Goal: Contribute content: Add original content to the website for others to see

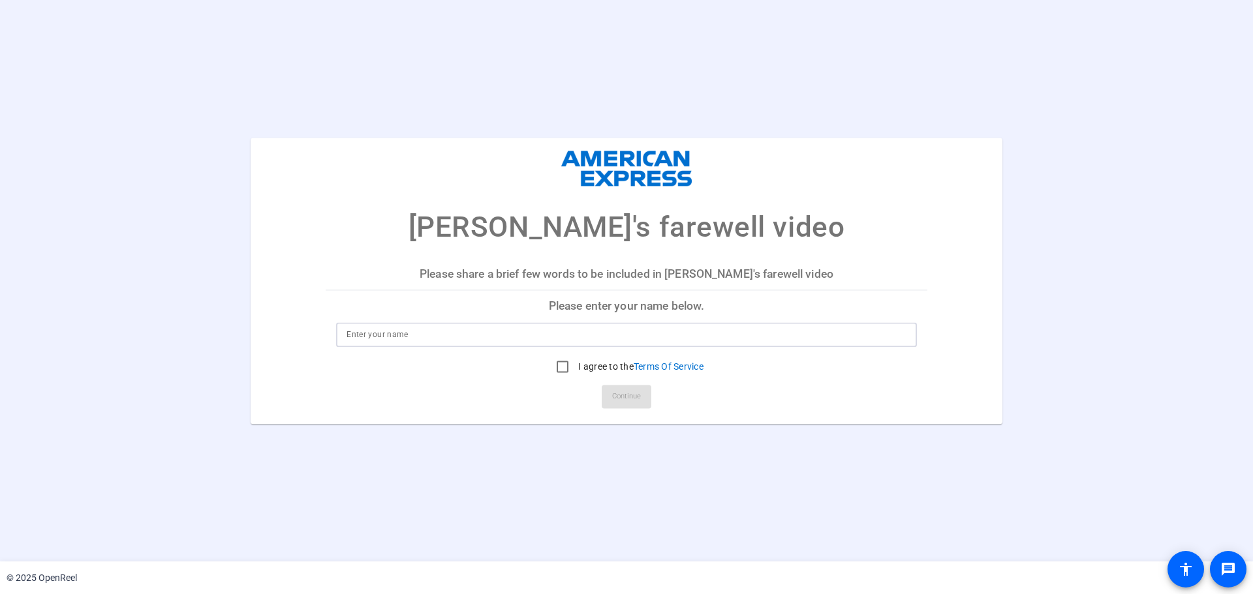
click at [416, 337] on input at bounding box center [626, 335] width 560 height 16
type input "[PERSON_NAME] (GP3)"
click at [560, 368] on input "I agree to the Terms Of Service" at bounding box center [562, 367] width 26 height 26
checkbox input "true"
click at [632, 399] on span "Continue" at bounding box center [626, 397] width 29 height 20
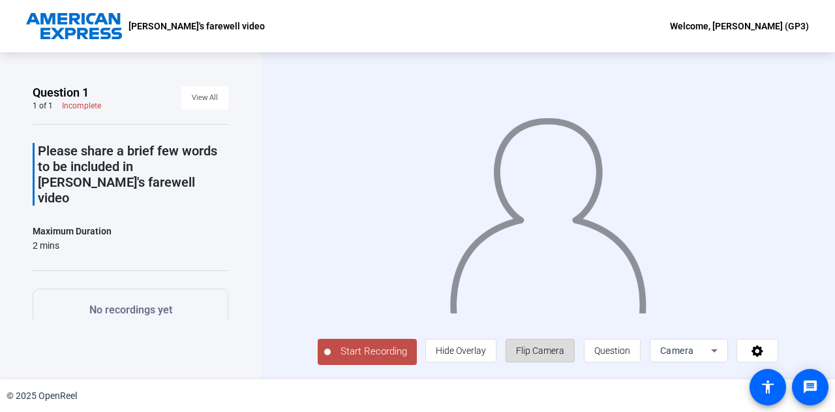
click at [532, 351] on span "Flip Camera" at bounding box center [540, 350] width 48 height 10
click at [707, 343] on icon at bounding box center [715, 351] width 16 height 16
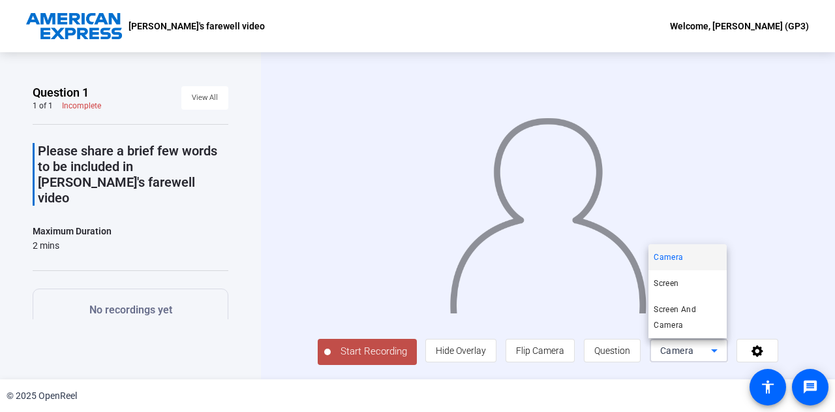
click at [286, 247] on div at bounding box center [417, 206] width 835 height 412
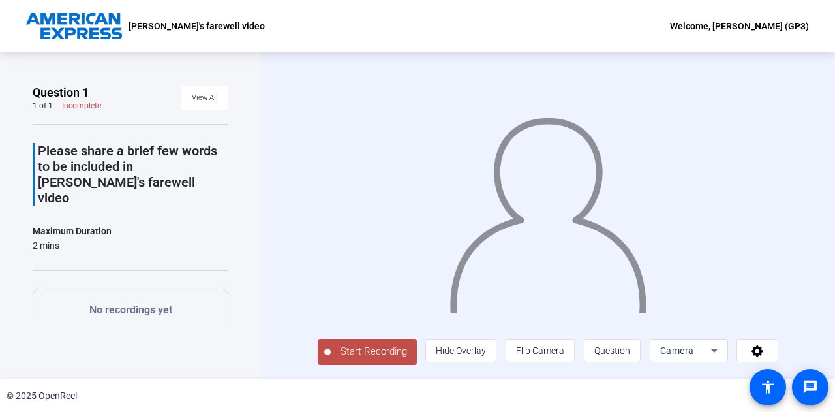
click at [382, 356] on span "Start Recording" at bounding box center [374, 351] width 86 height 15
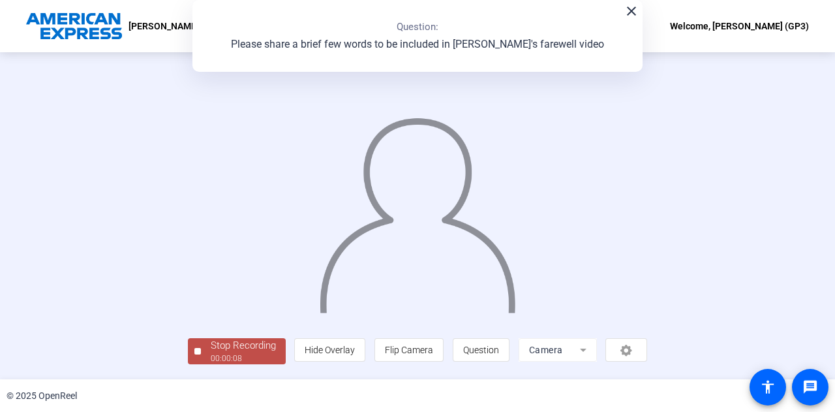
click at [633, 15] on mat-icon "close" at bounding box center [632, 11] width 16 height 16
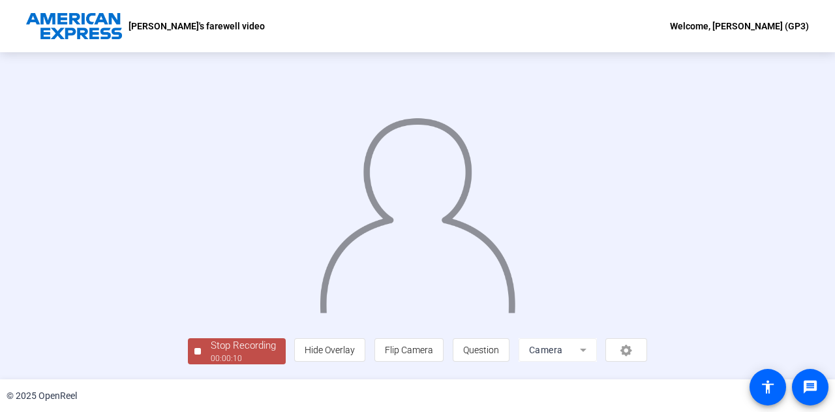
click at [255, 350] on div "Stop Recording" at bounding box center [243, 345] width 65 height 15
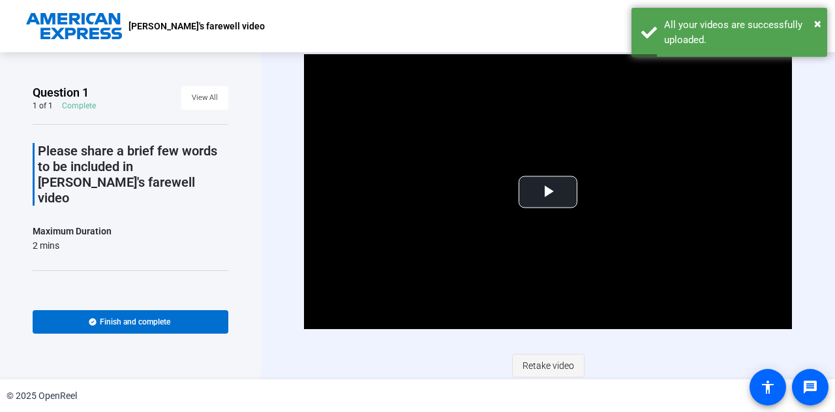
click at [561, 363] on span "Retake video" at bounding box center [549, 365] width 52 height 25
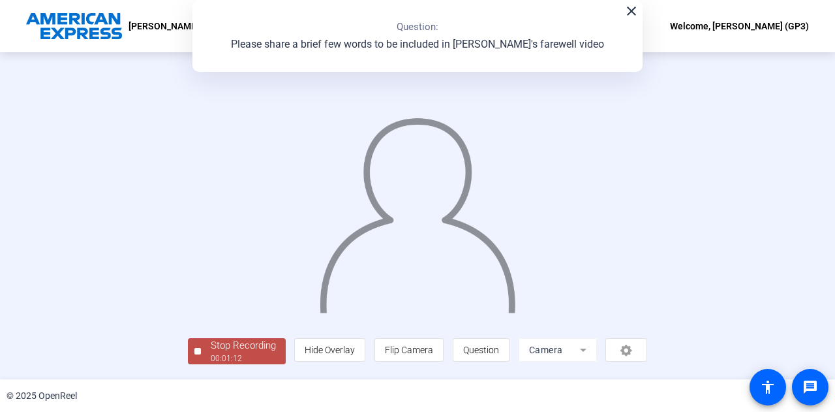
click at [517, 172] on img at bounding box center [417, 209] width 199 height 207
click at [628, 12] on mat-icon "close" at bounding box center [632, 11] width 16 height 16
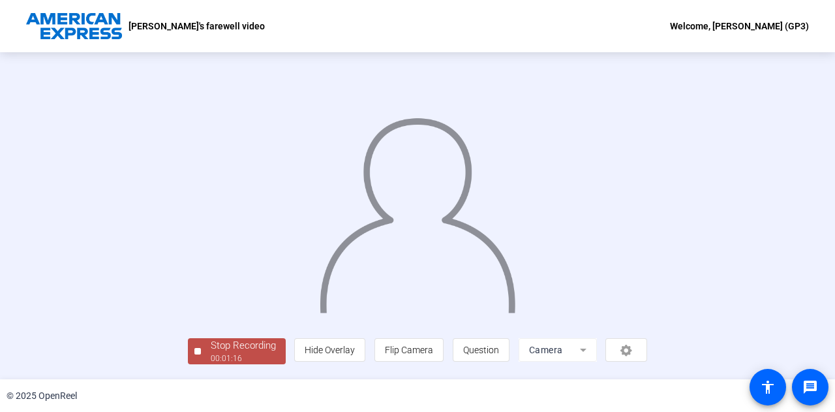
scroll to position [65, 0]
click at [211, 358] on div "00:01:17" at bounding box center [243, 358] width 65 height 12
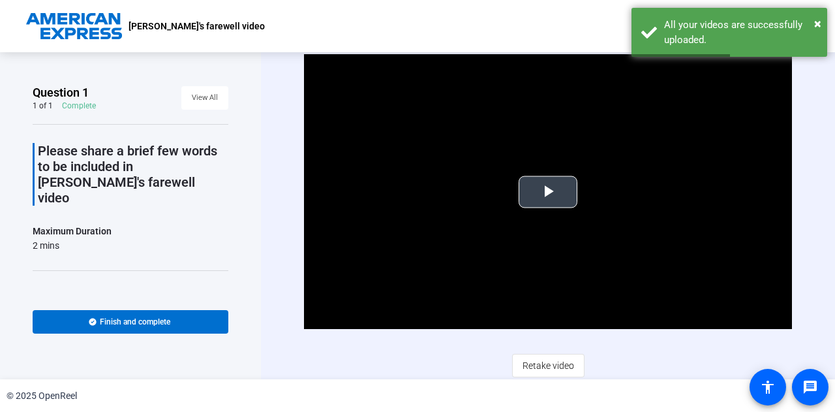
click at [548, 192] on span "Video Player" at bounding box center [548, 192] width 0 height 0
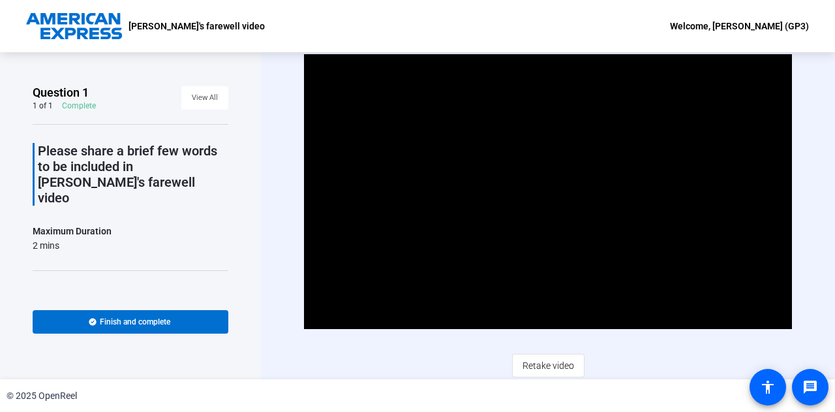
click at [329, 350] on div "Video Player is loading. Play Video Pause Mute Current Time 1:15 / Duration 1:1…" at bounding box center [548, 215] width 488 height 322
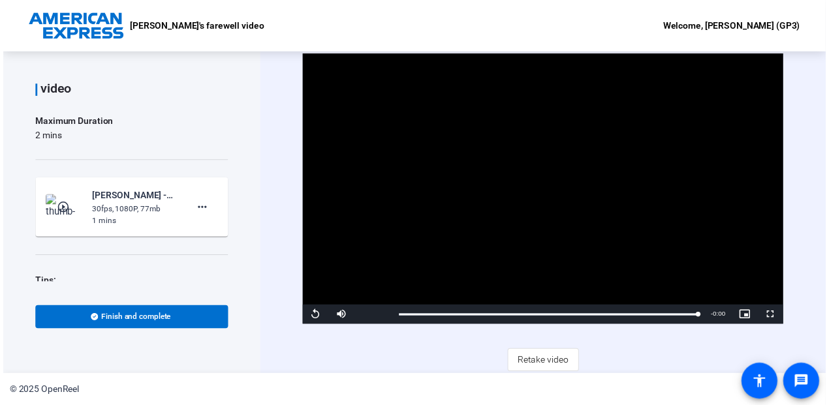
scroll to position [147, 0]
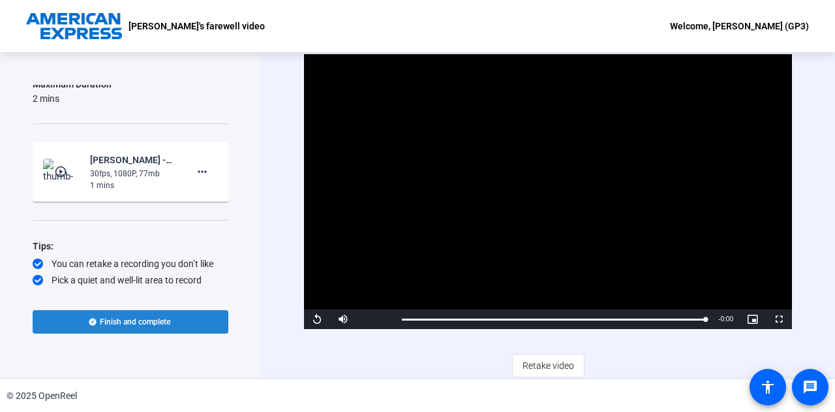
click at [173, 323] on span at bounding box center [131, 321] width 196 height 31
